Goal: Navigation & Orientation: Find specific page/section

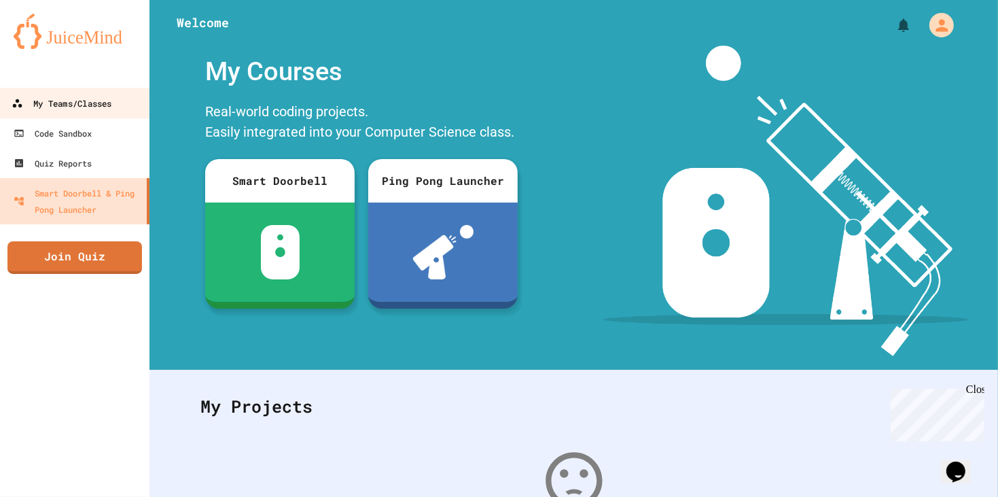
click at [120, 116] on link "My Teams/Classes" at bounding box center [75, 103] width 154 height 31
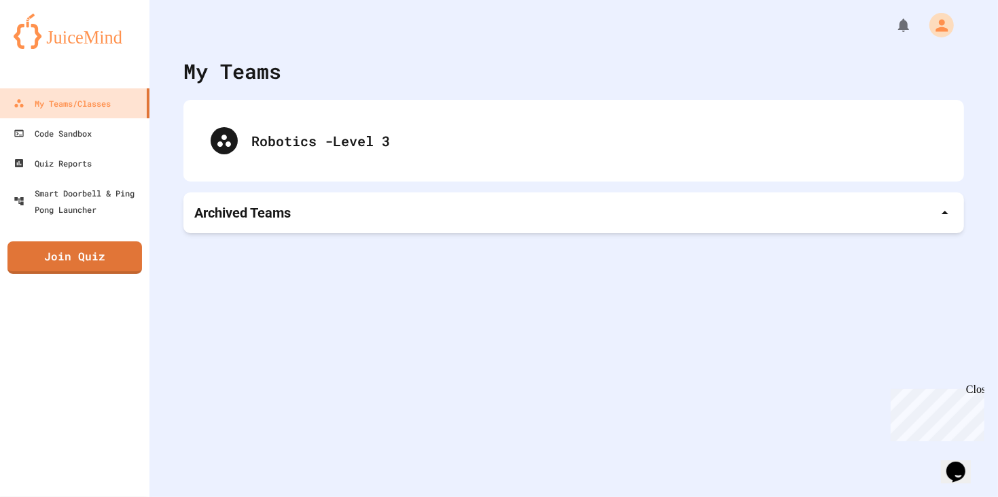
click at [569, 203] on div "Archived Teams" at bounding box center [573, 212] width 759 height 19
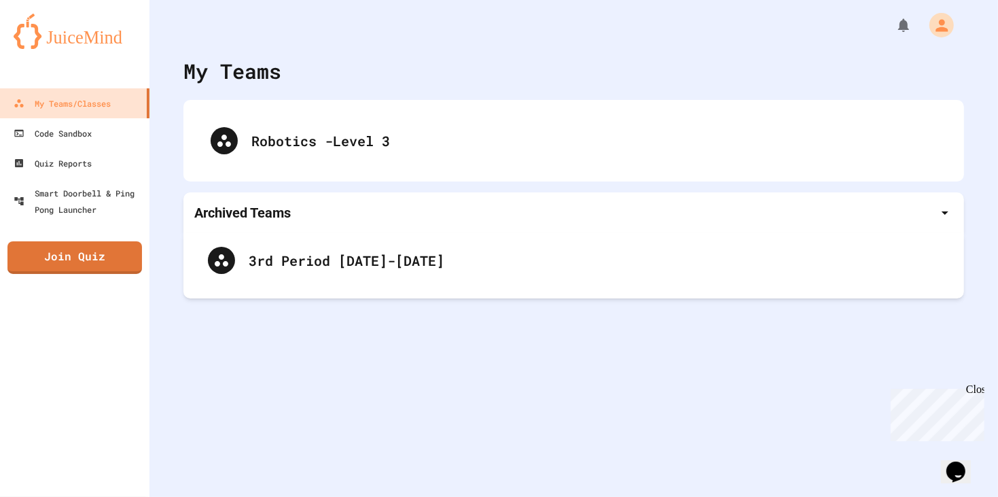
click at [552, 211] on div "Archived Teams" at bounding box center [573, 212] width 759 height 19
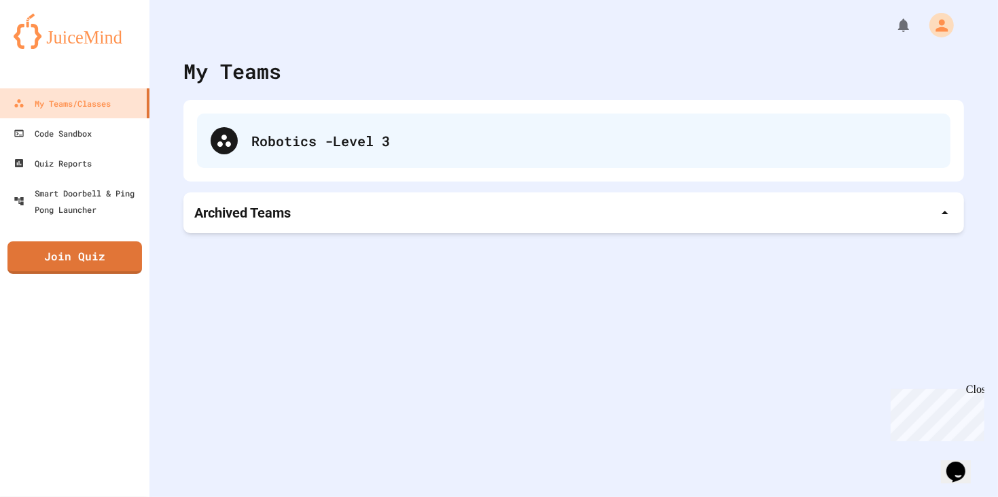
click at [375, 122] on div "Robotics -Level 3" at bounding box center [574, 140] width 754 height 54
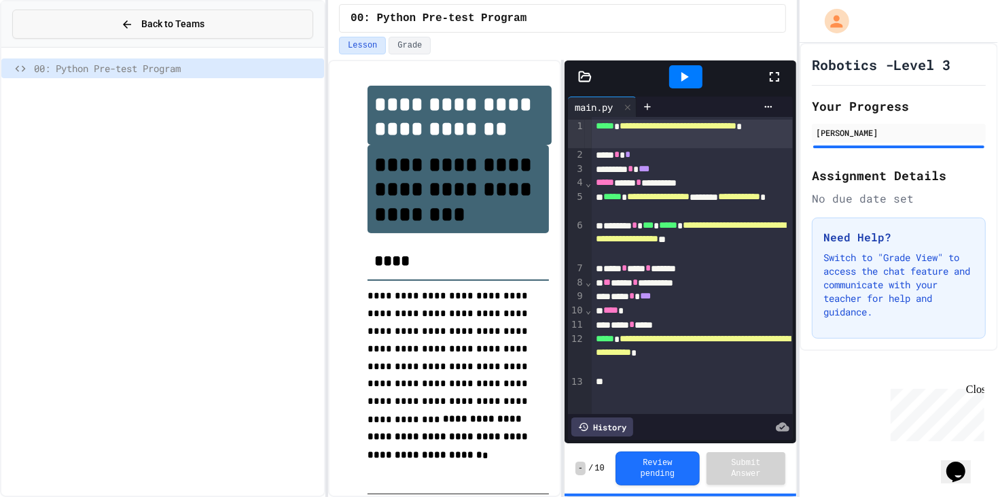
click at [109, 26] on button "Back to Teams" at bounding box center [162, 24] width 301 height 29
